Goal: Complete application form

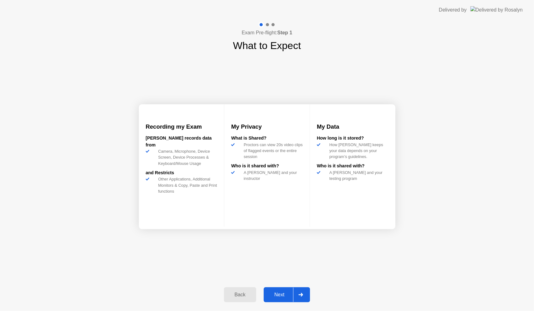
click at [281, 293] on div "Next" at bounding box center [279, 295] width 28 height 6
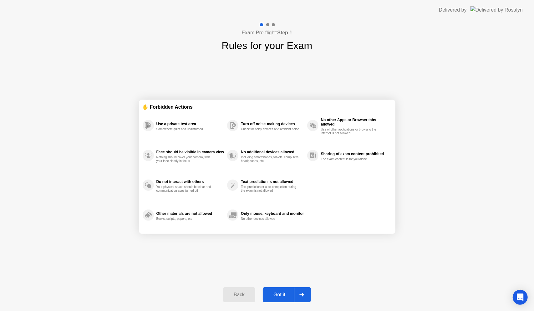
click at [281, 293] on div "Got it" at bounding box center [278, 295] width 29 height 6
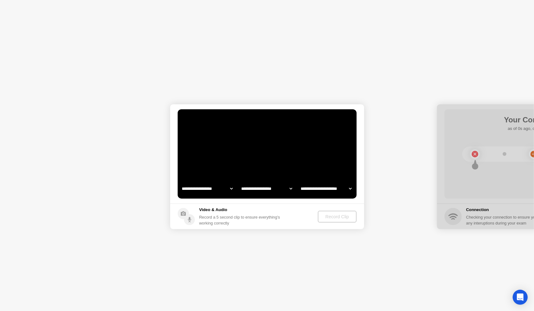
select select "**********"
select select "*******"
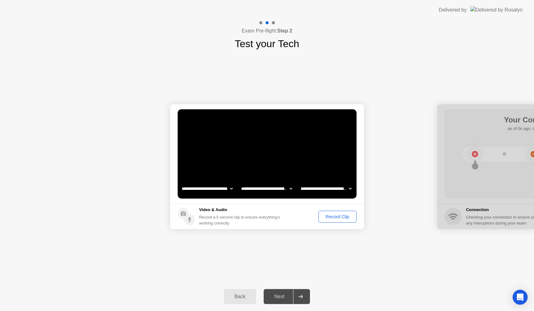
click at [334, 219] on div "Record Clip" at bounding box center [336, 216] width 33 height 5
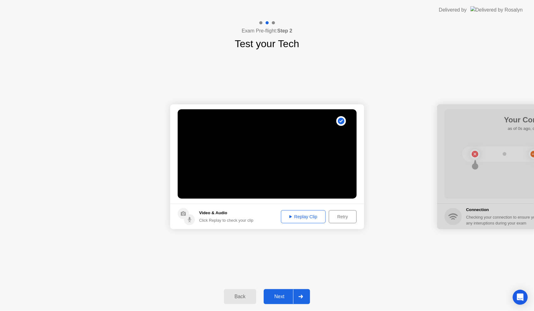
click at [279, 299] on div "Next" at bounding box center [279, 297] width 28 height 6
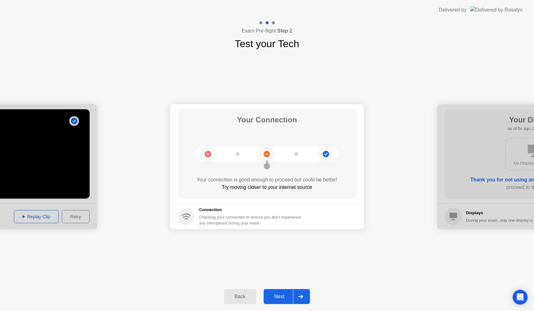
click at [278, 294] on div "Next" at bounding box center [279, 297] width 28 height 6
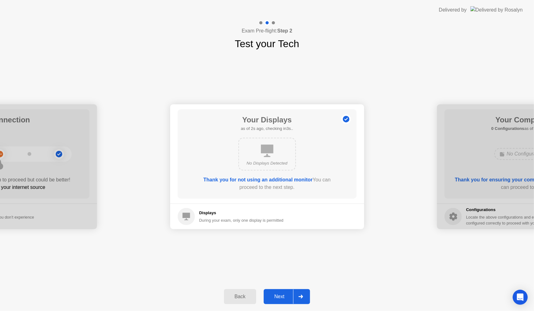
click at [278, 294] on div "Next" at bounding box center [279, 297] width 28 height 6
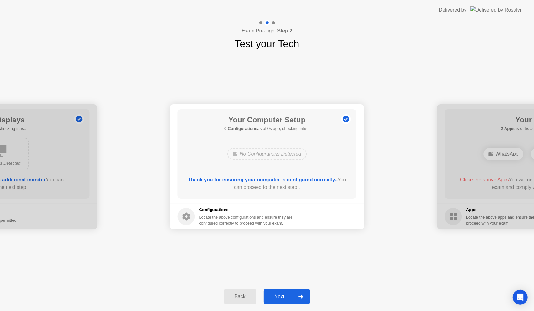
click at [278, 294] on div "Next" at bounding box center [279, 297] width 28 height 6
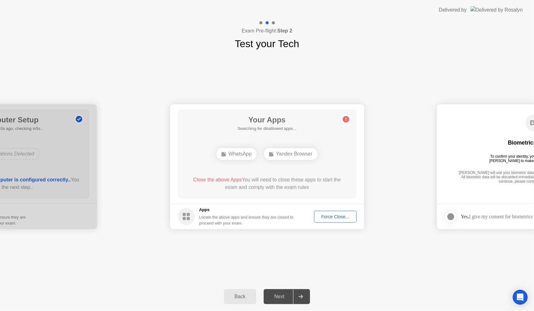
click at [278, 294] on div "Next" at bounding box center [279, 297] width 28 height 6
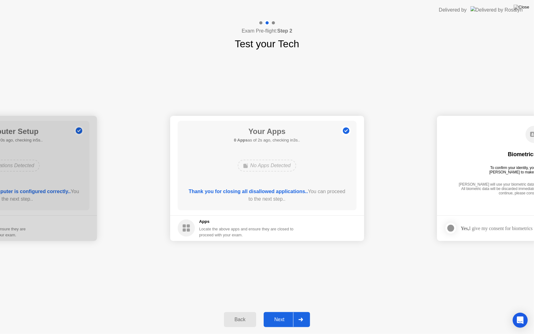
click at [281, 311] on div "Next" at bounding box center [279, 319] width 28 height 6
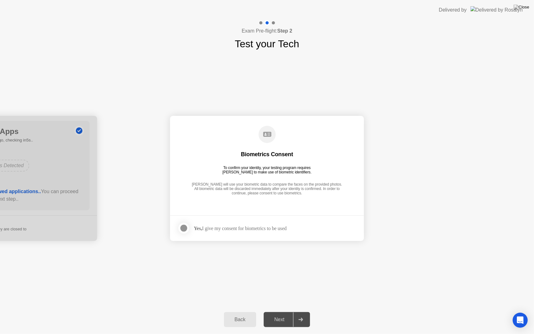
click at [185, 229] on div at bounding box center [184, 228] width 8 height 8
click at [283, 311] on div "Next" at bounding box center [279, 319] width 28 height 6
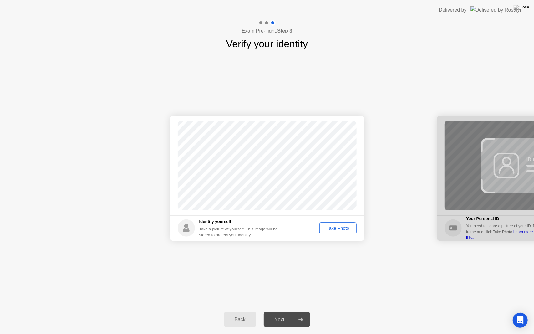
click at [333, 229] on div "Take Photo" at bounding box center [337, 227] width 33 height 5
click at [276, 311] on div "Next" at bounding box center [279, 319] width 28 height 6
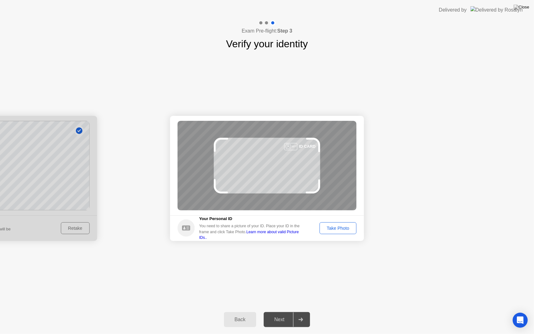
click at [334, 230] on div "Take Photo" at bounding box center [337, 227] width 33 height 5
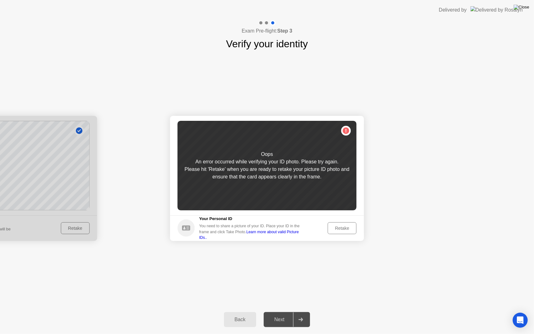
click at [525, 10] on img at bounding box center [521, 7] width 16 height 5
